Goal: Complete application form

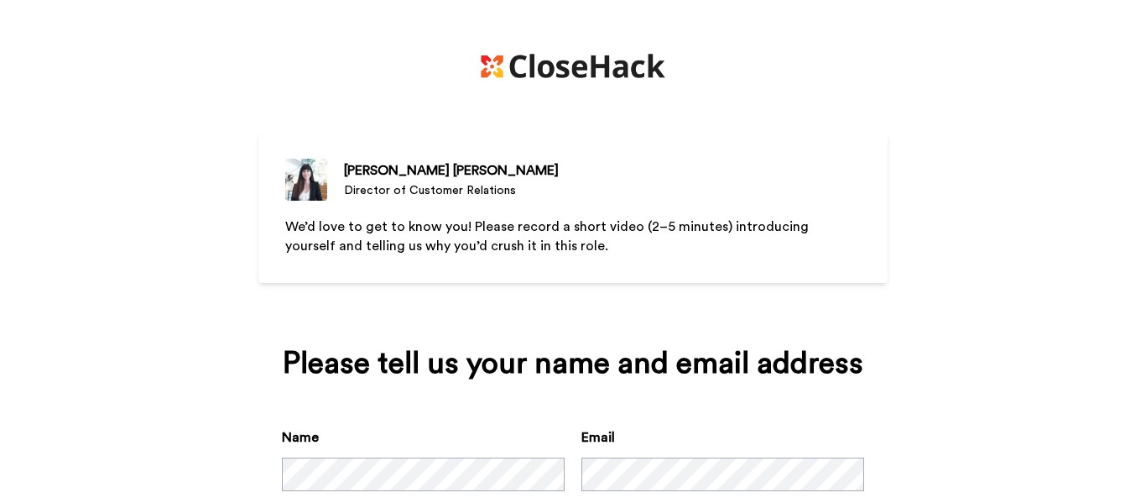
click at [124, 425] on div "[PERSON_NAME][MEDICAL_DATA] Director of Customer Relations We’d love to get to …" at bounding box center [573, 251] width 1146 height 503
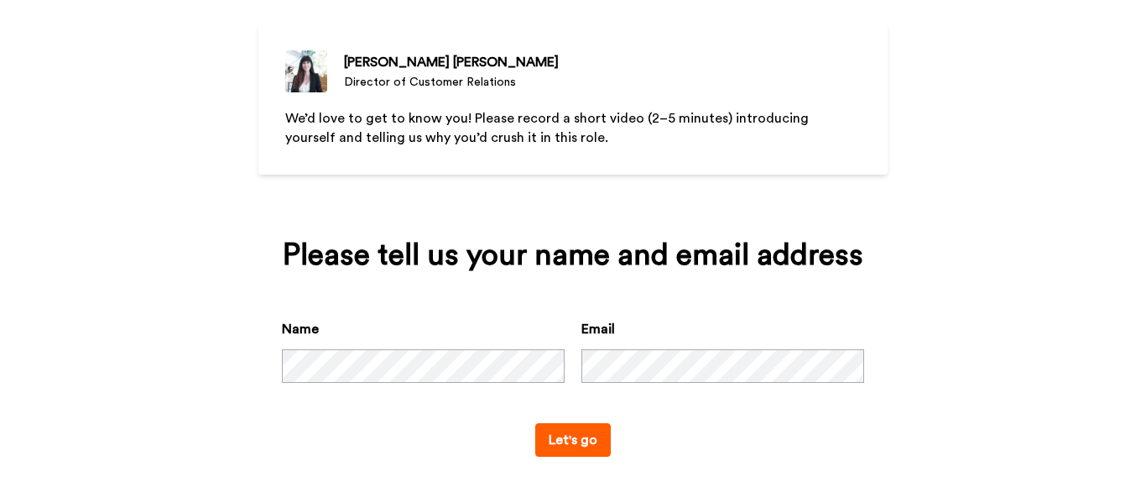
scroll to position [109, 0]
click at [562, 438] on button "Let's go" at bounding box center [573, 439] width 76 height 34
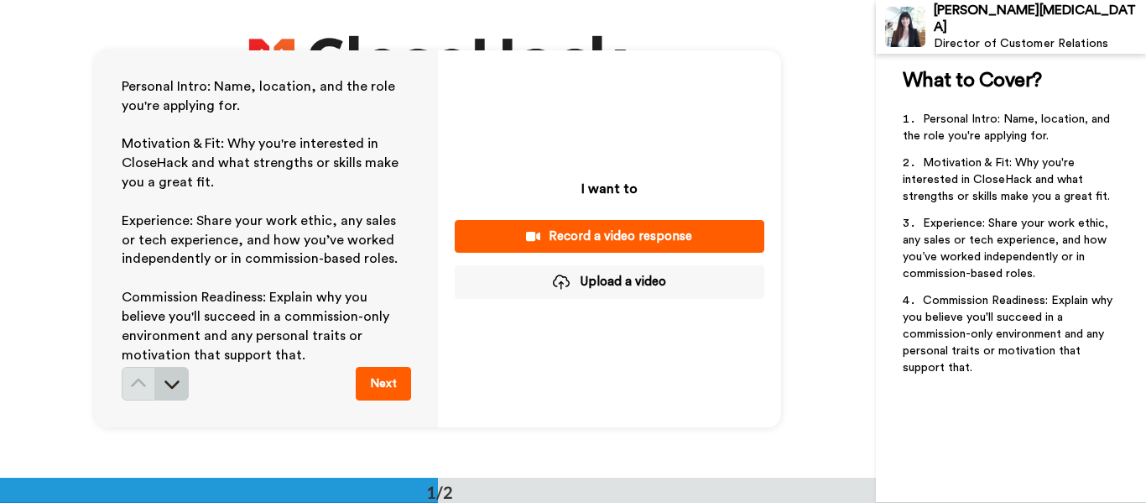
click at [162, 390] on button at bounding box center [172, 384] width 34 height 34
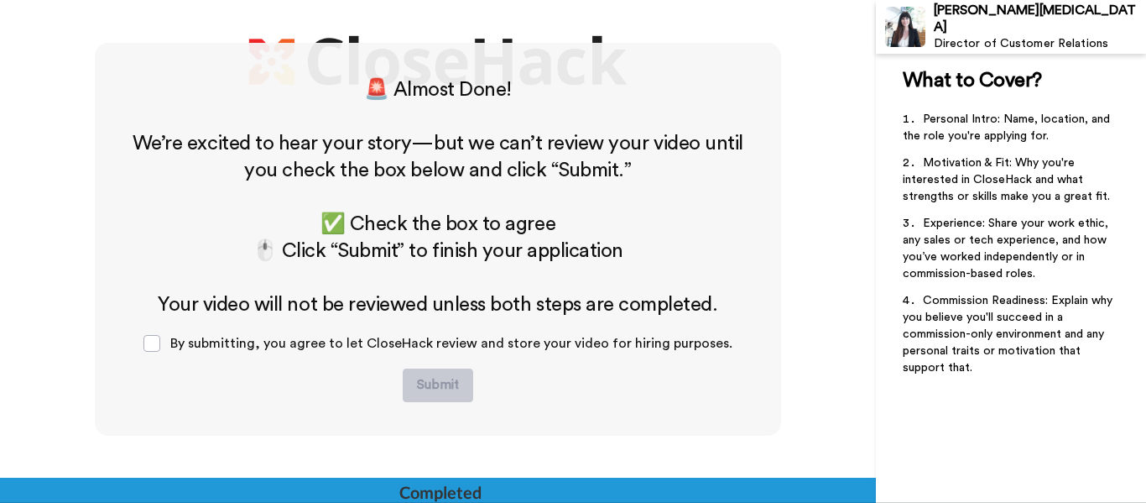
scroll to position [436, 0]
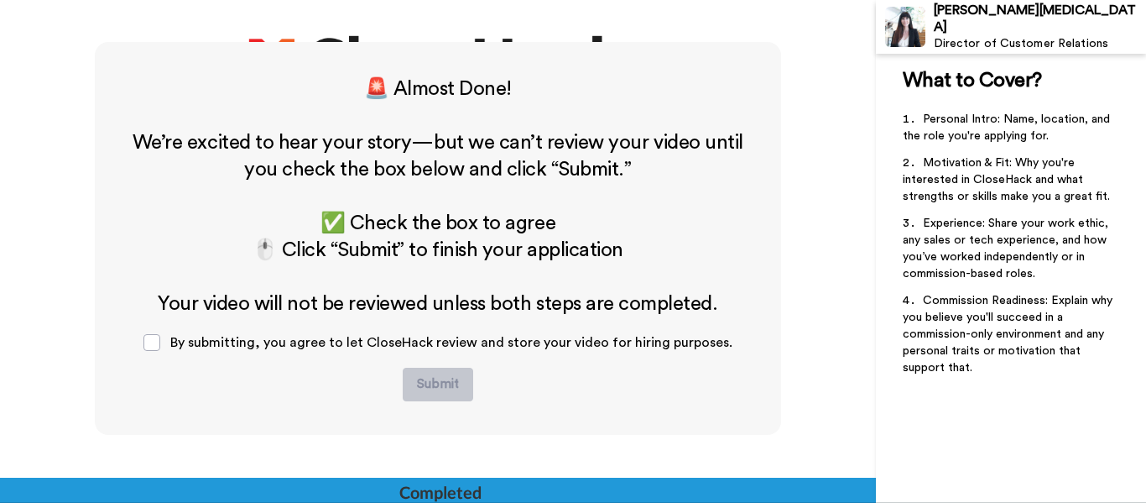
click at [743, 293] on h2 "Your video will not be reviewed unless both steps are completed." at bounding box center [437, 303] width 619 height 27
click at [851, 210] on div "🚨 Almost Done! ﻿ We’re excited to hear your story—but we can’t review your vide…" at bounding box center [438, 280] width 876 height 477
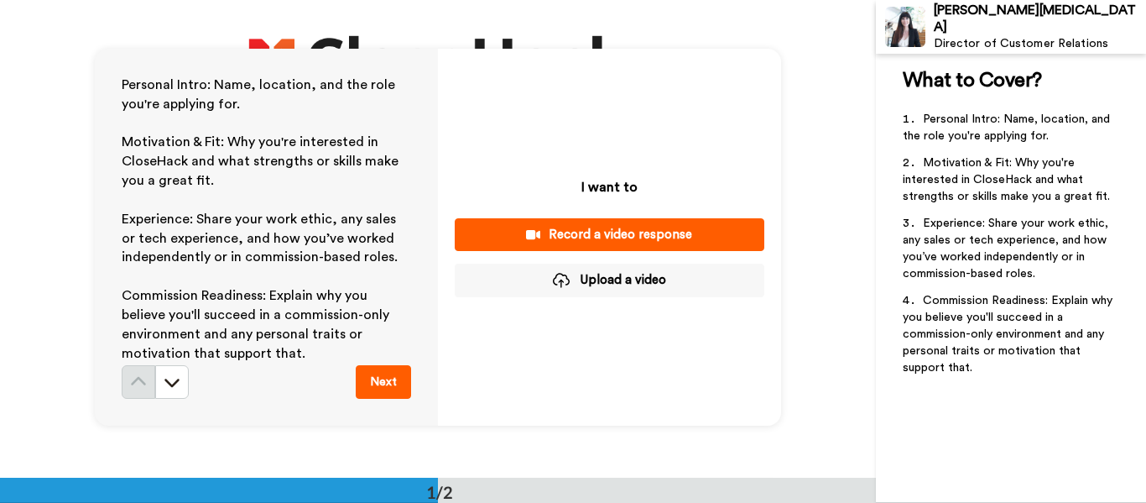
scroll to position [0, 0]
